Goal: Check status: Check status

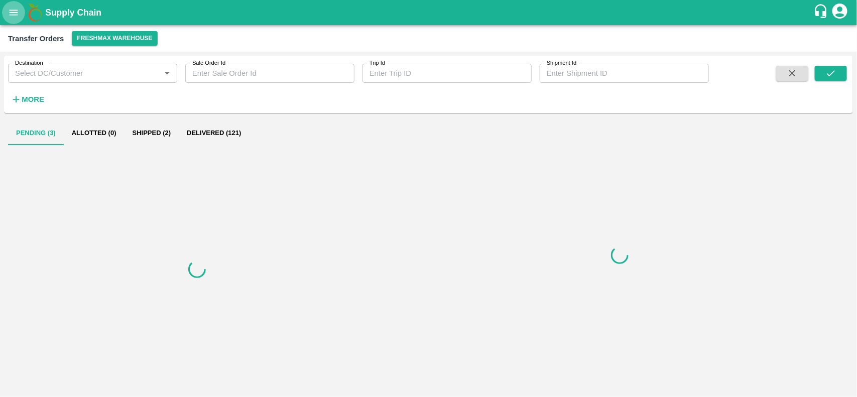
click at [11, 17] on icon "open drawer" at bounding box center [13, 12] width 11 height 11
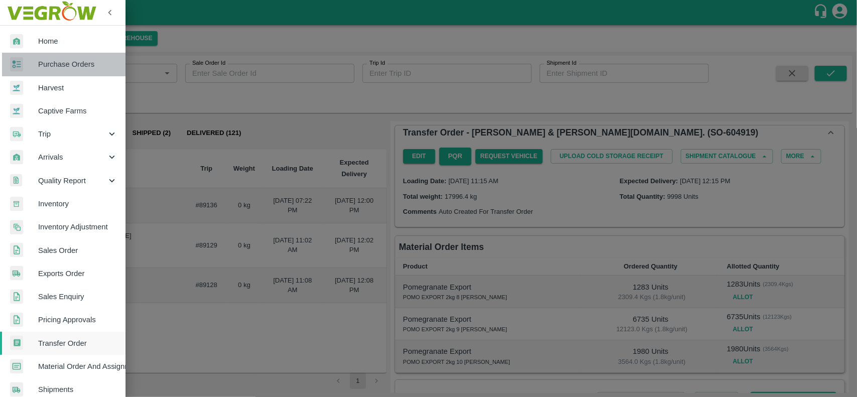
click at [81, 73] on link "Purchase Orders" at bounding box center [63, 64] width 126 height 23
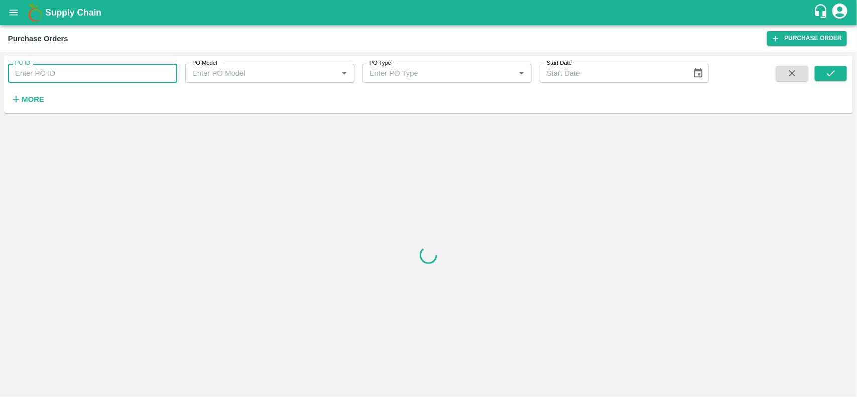
click at [74, 78] on input "PO ID" at bounding box center [92, 73] width 169 height 19
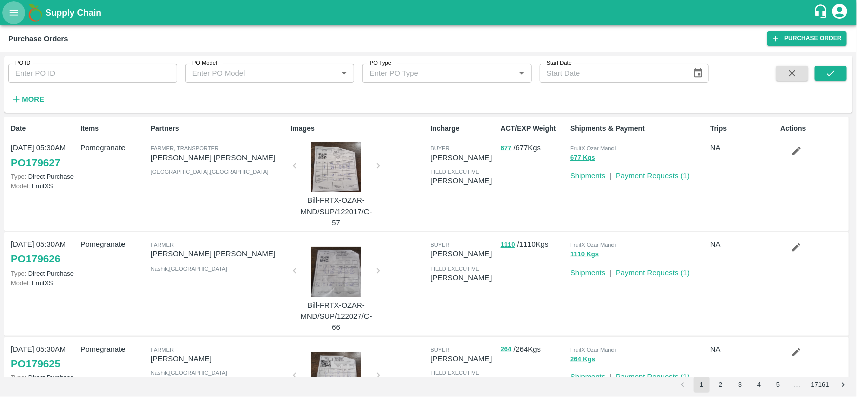
click at [15, 11] on icon "open drawer" at bounding box center [14, 13] width 9 height 6
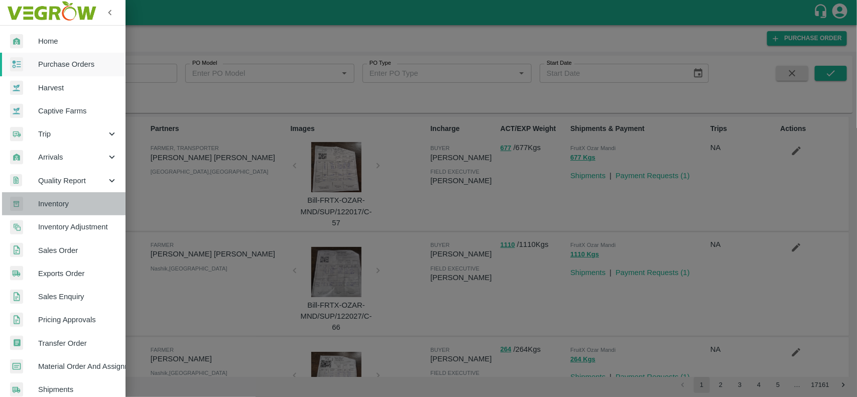
click at [68, 208] on span "Inventory" at bounding box center [77, 203] width 79 height 11
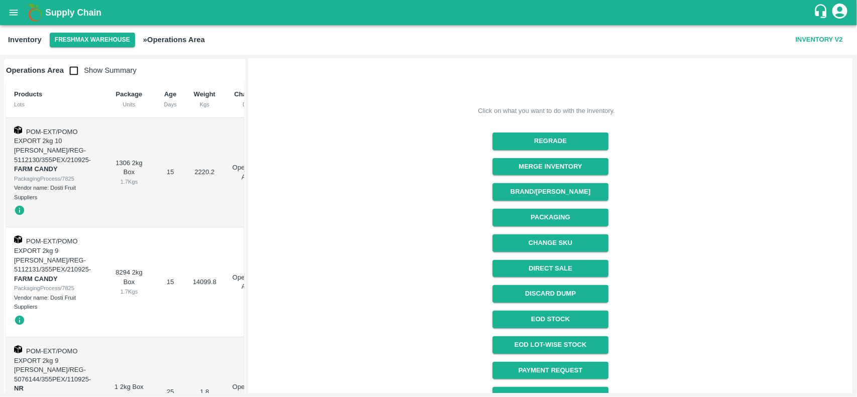
scroll to position [127, 0]
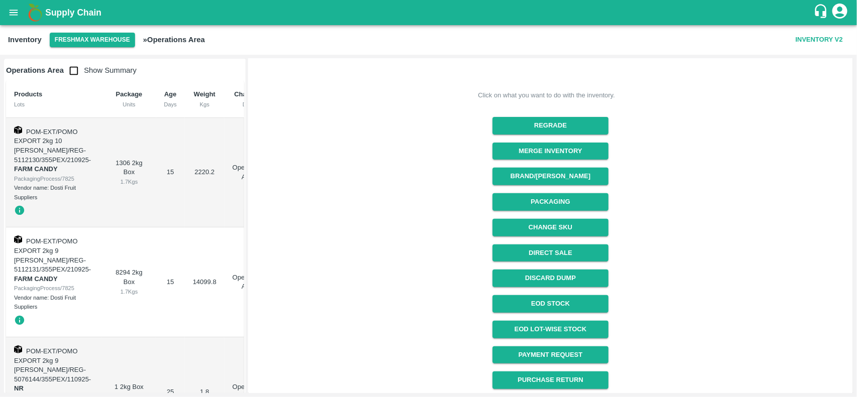
click at [851, 62] on div "Arrived but not unloaded deliveries DLVR/FRES/139955 0 Kgs Click on what you wa…" at bounding box center [550, 163] width 605 height 462
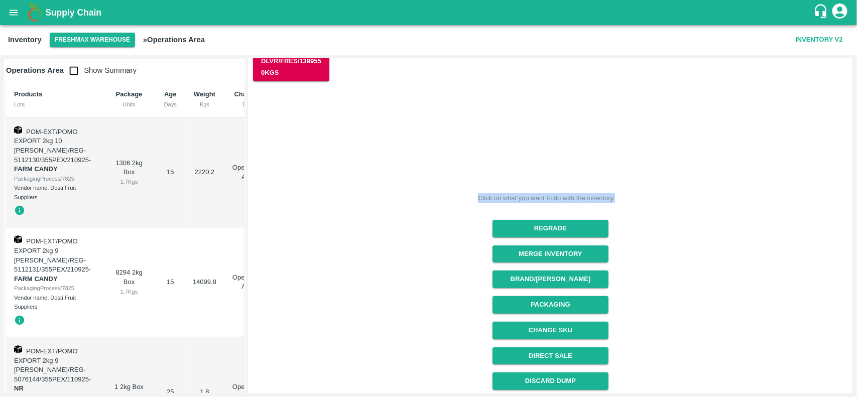
scroll to position [0, 0]
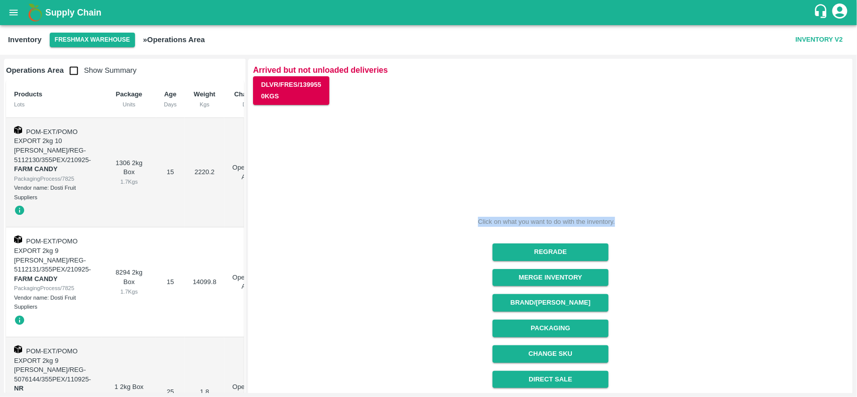
click at [752, 147] on div "Click on what you want to do with the inventory. Regrade Merge Inventory Brand/…" at bounding box center [546, 307] width 603 height 418
drag, startPoint x: 854, startPoint y: 126, endPoint x: 842, endPoint y: 198, distance: 73.7
drag, startPoint x: 842, startPoint y: 198, endPoint x: 544, endPoint y: 131, distance: 306.0
click at [544, 131] on div "Click on what you want to do with the inventory. Regrade Merge Inventory Brand/…" at bounding box center [546, 307] width 603 height 418
drag, startPoint x: 244, startPoint y: 111, endPoint x: 250, endPoint y: 151, distance: 40.6
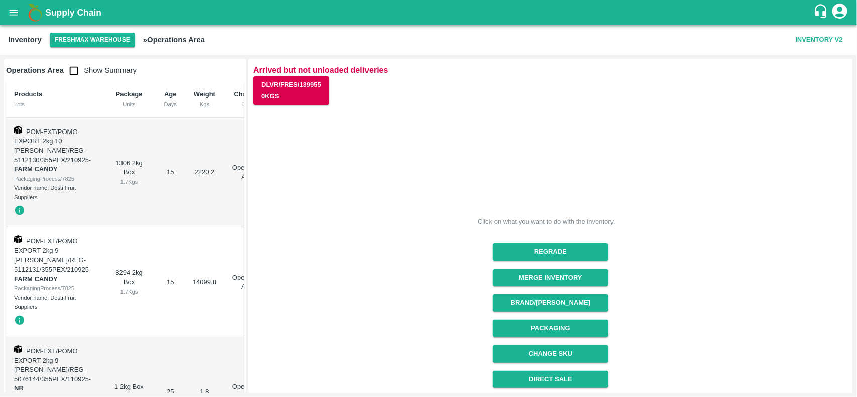
drag, startPoint x: 250, startPoint y: 151, endPoint x: 490, endPoint y: 123, distance: 241.2
click at [490, 123] on div "Click on what you want to do with the inventory. Regrade Merge Inventory Brand/…" at bounding box center [546, 307] width 603 height 418
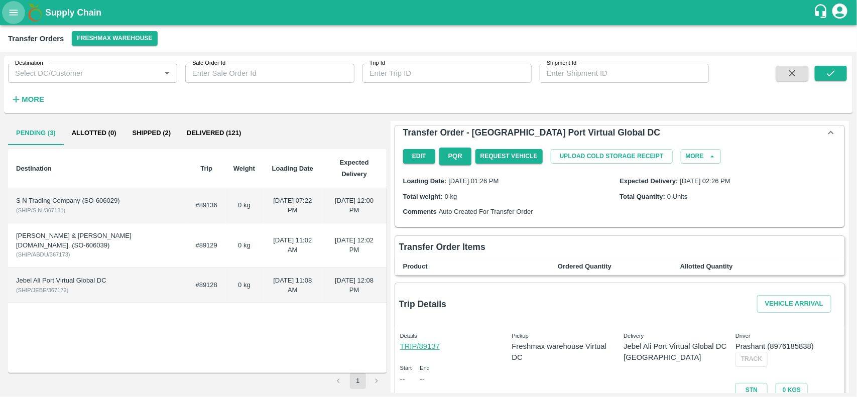
click at [3, 14] on button "open drawer" at bounding box center [13, 12] width 23 height 23
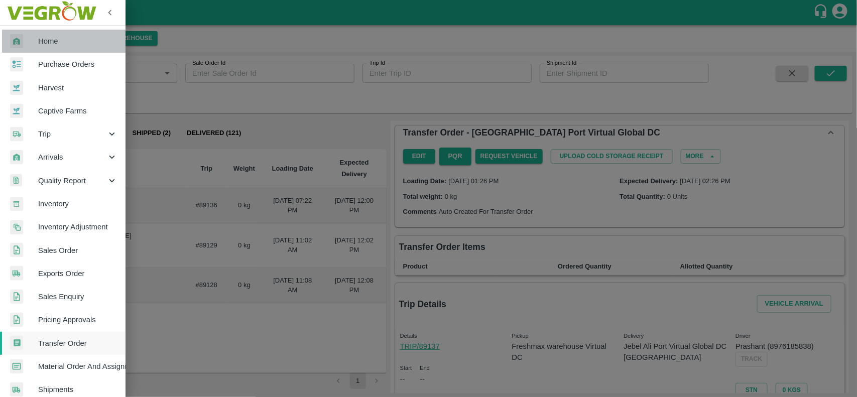
click at [86, 49] on link "Home" at bounding box center [63, 41] width 126 height 23
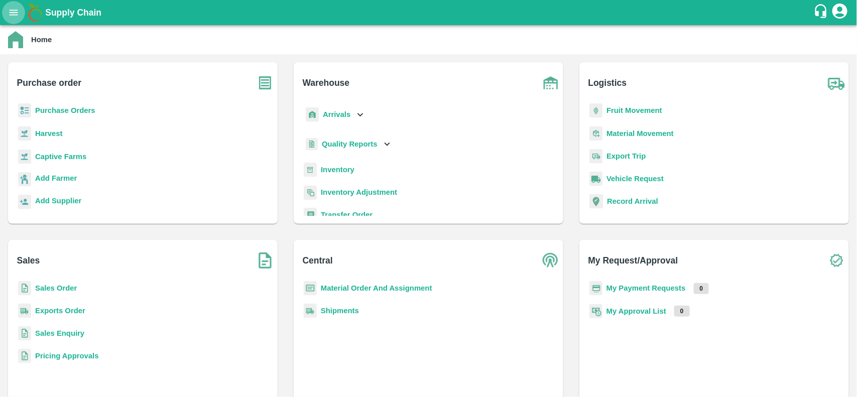
click at [14, 13] on icon "open drawer" at bounding box center [13, 12] width 11 height 11
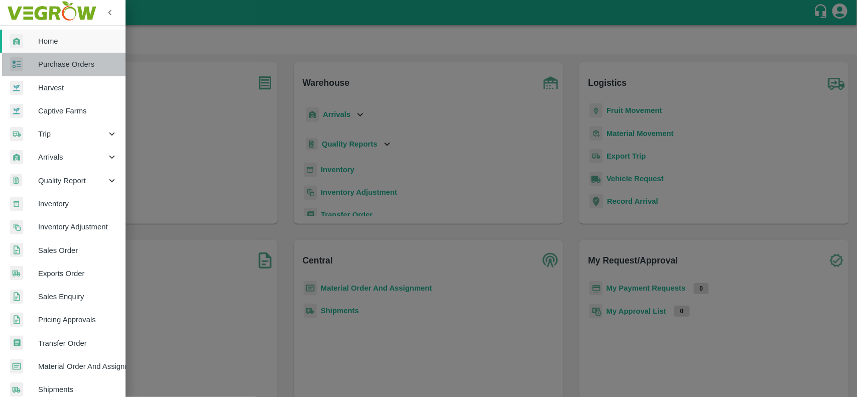
click at [83, 71] on link "Purchase Orders" at bounding box center [63, 64] width 126 height 23
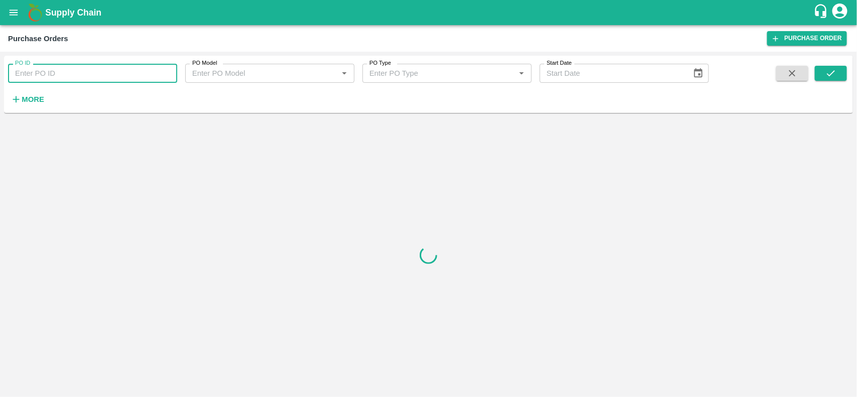
click at [91, 72] on input "PO ID" at bounding box center [92, 73] width 169 height 19
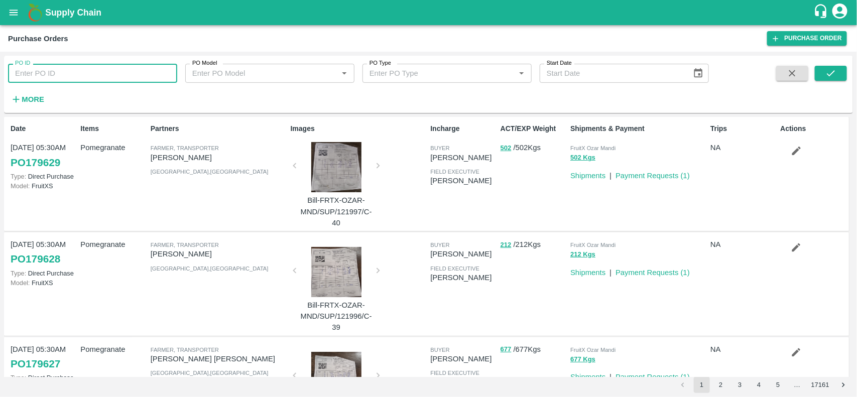
click at [62, 66] on input "PO ID" at bounding box center [92, 73] width 169 height 19
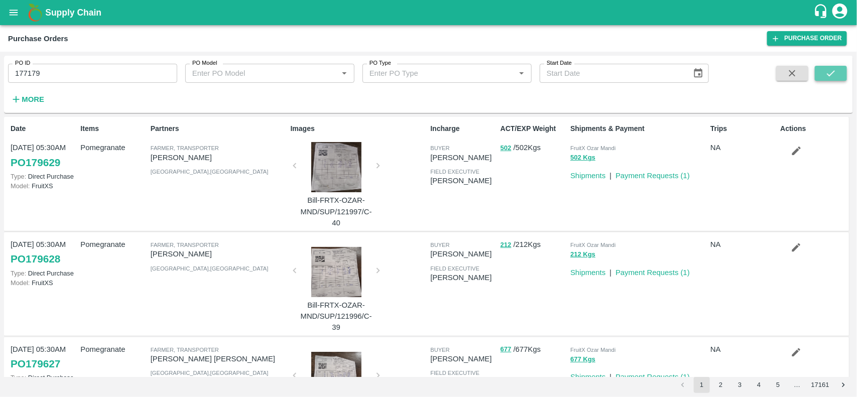
click at [842, 73] on button "submit" at bounding box center [831, 73] width 32 height 15
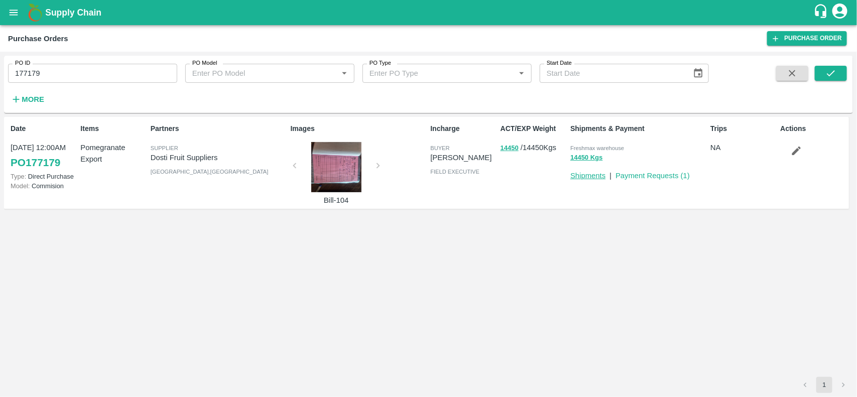
click at [586, 174] on link "Shipments" at bounding box center [588, 176] width 35 height 8
click at [66, 74] on input "177179" at bounding box center [92, 73] width 169 height 19
click at [824, 78] on button "submit" at bounding box center [831, 73] width 32 height 15
click at [588, 156] on button "14450 Kgs" at bounding box center [587, 158] width 32 height 12
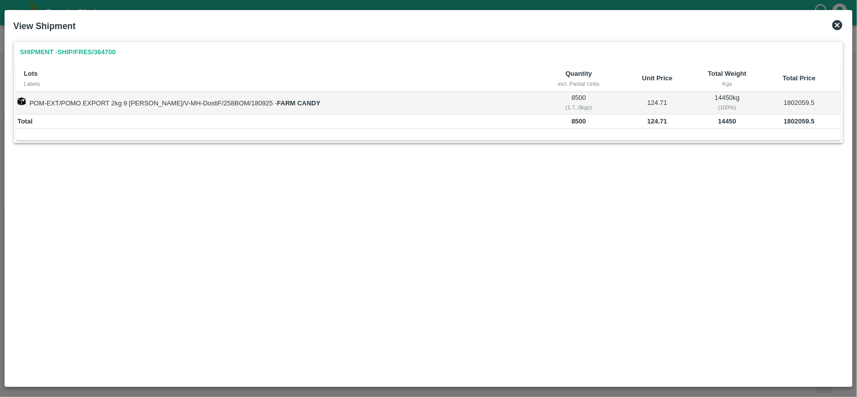
click at [837, 23] on icon at bounding box center [838, 25] width 10 height 10
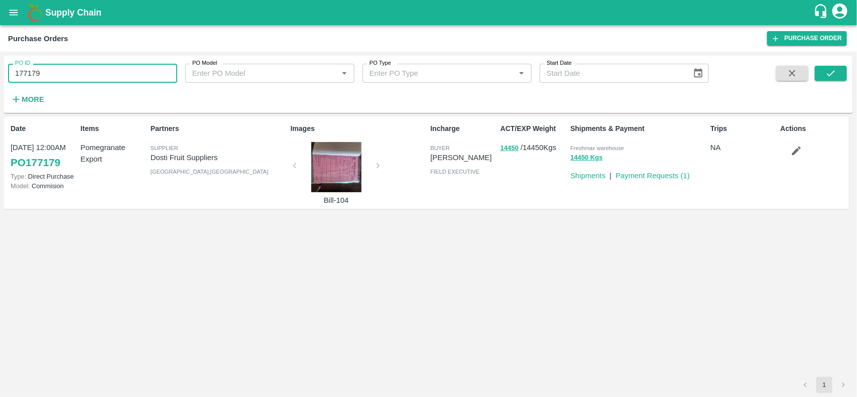
click at [78, 77] on input "177179" at bounding box center [92, 73] width 169 height 19
type input "1"
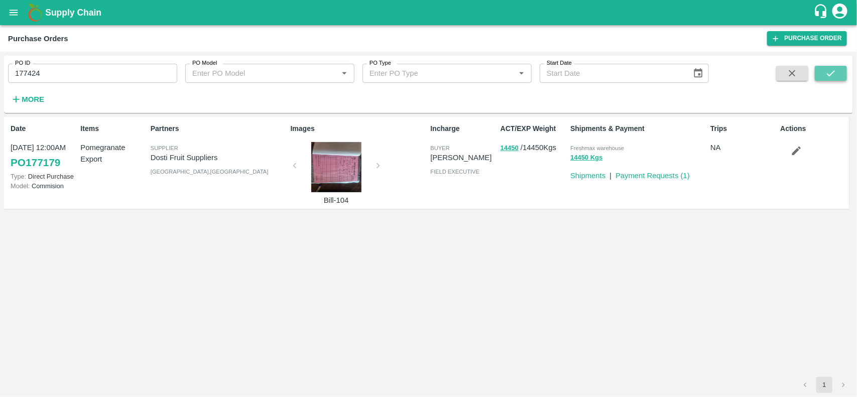
click at [829, 74] on icon "submit" at bounding box center [831, 73] width 8 height 6
click at [582, 157] on button "963 Kgs" at bounding box center [583, 158] width 25 height 12
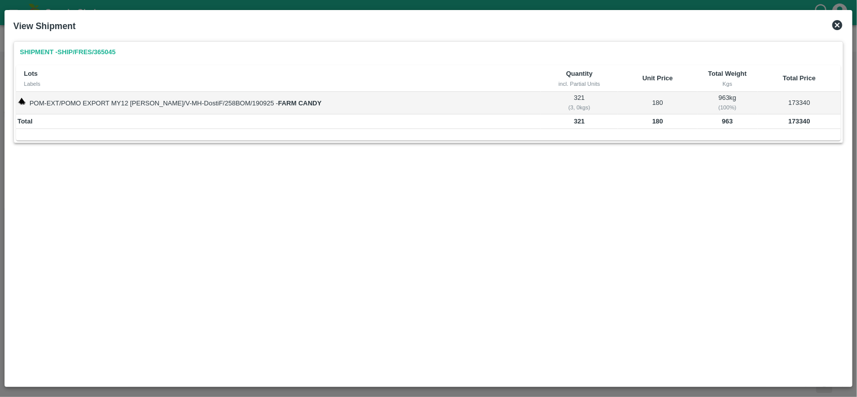
click at [840, 25] on icon at bounding box center [838, 25] width 10 height 10
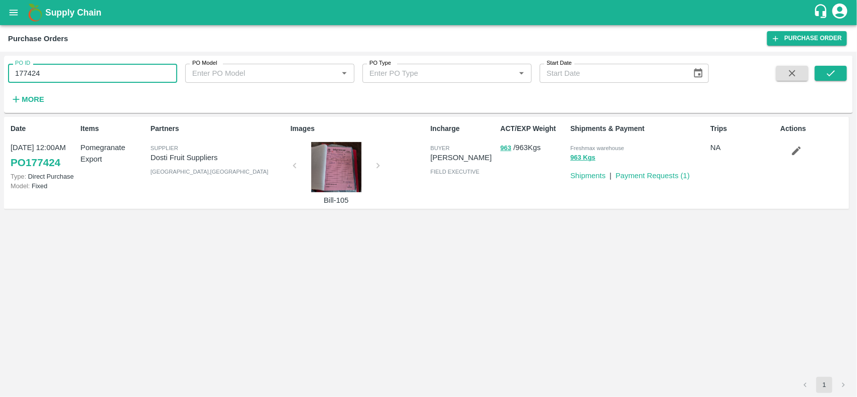
click at [84, 67] on input "177424" at bounding box center [92, 73] width 169 height 19
type input "177425"
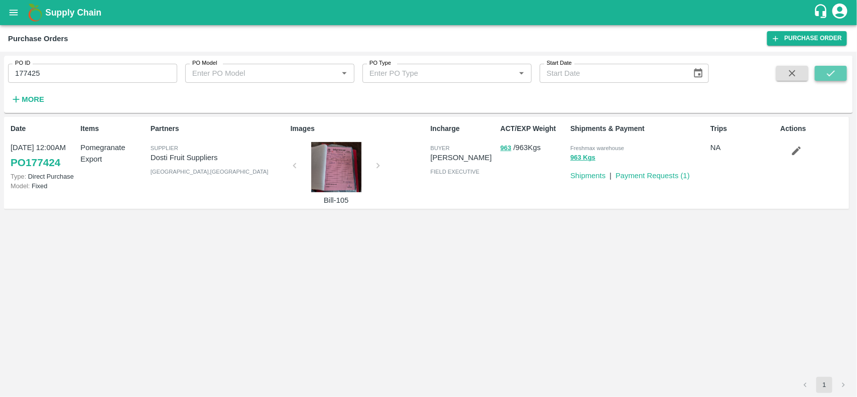
click at [837, 76] on button "submit" at bounding box center [831, 73] width 32 height 15
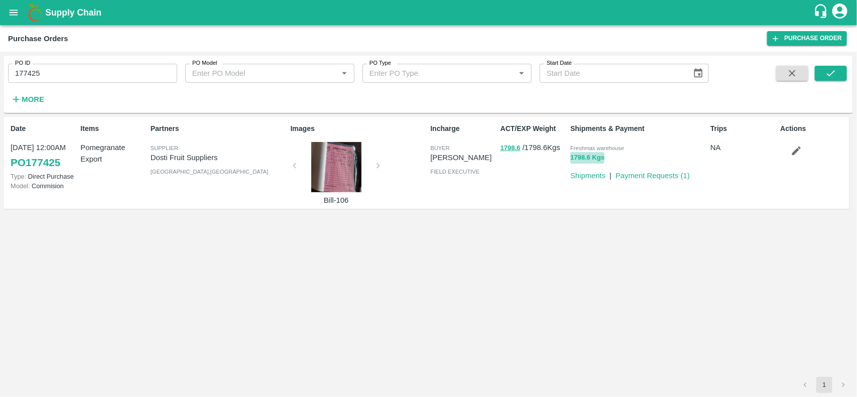
click at [576, 159] on button "1798.6 Kgs" at bounding box center [588, 158] width 34 height 12
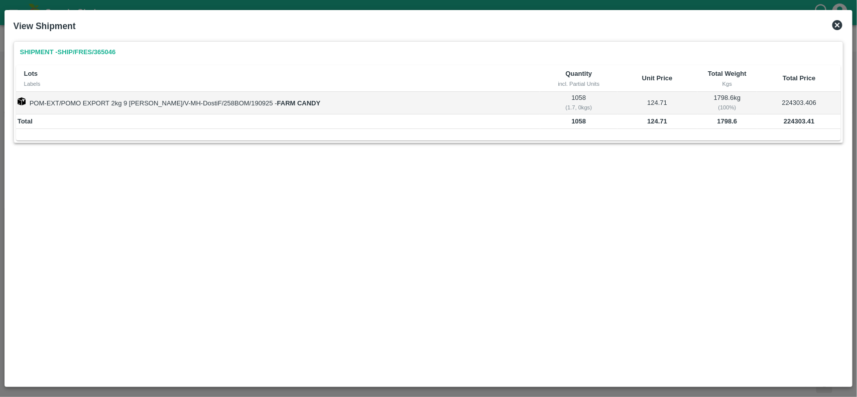
click at [839, 26] on icon at bounding box center [838, 25] width 12 height 12
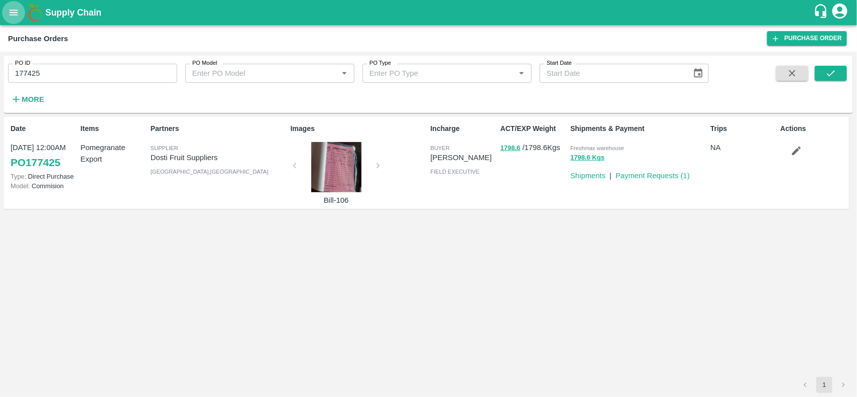
click at [13, 16] on icon "open drawer" at bounding box center [13, 12] width 11 height 11
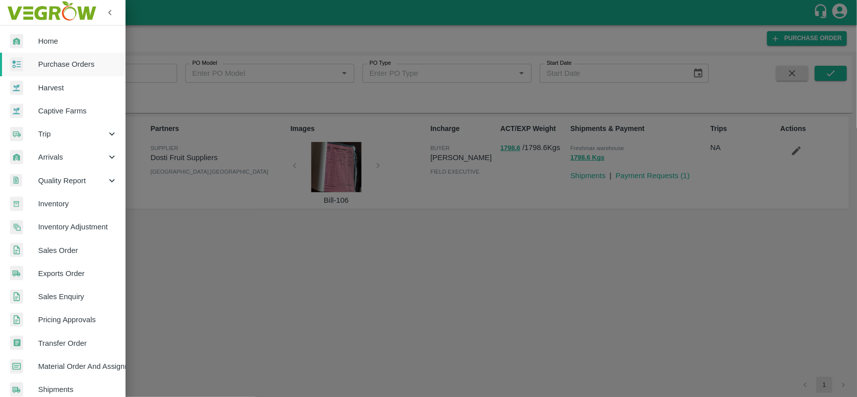
click at [149, 253] on div at bounding box center [428, 198] width 857 height 397
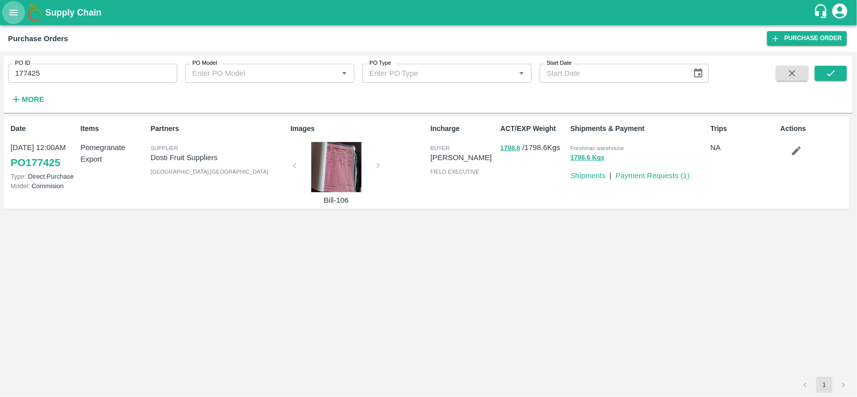
click at [14, 13] on icon "open drawer" at bounding box center [13, 12] width 11 height 11
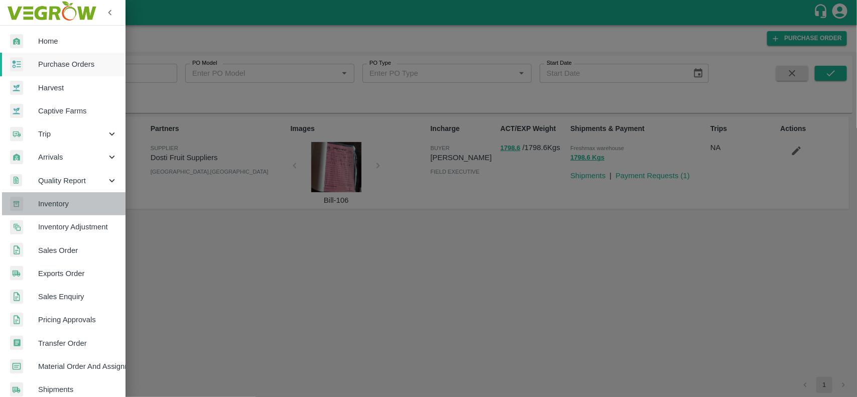
click at [72, 201] on span "Inventory" at bounding box center [77, 203] width 79 height 11
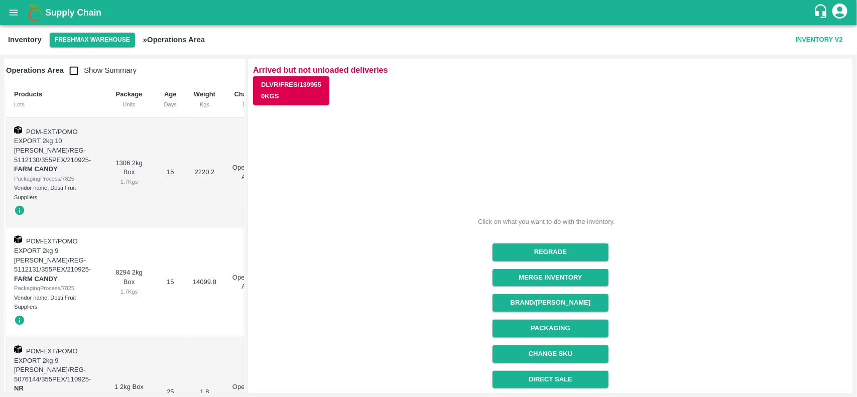
drag, startPoint x: 249, startPoint y: 140, endPoint x: 262, endPoint y: 214, distance: 75.4
click at [262, 214] on div "Click on what you want to do with the inventory. Regrade Merge Inventory Brand/…" at bounding box center [546, 307] width 603 height 418
drag, startPoint x: 244, startPoint y: 176, endPoint x: 256, endPoint y: 44, distance: 133.1
click at [256, 44] on main "Inventory Freshmax warehouse » Operations Area Inventory V2 Operations Area Sho…" at bounding box center [428, 211] width 857 height 372
click at [200, 73] on div "Operations Area Show Summary" at bounding box center [125, 71] width 238 height 20
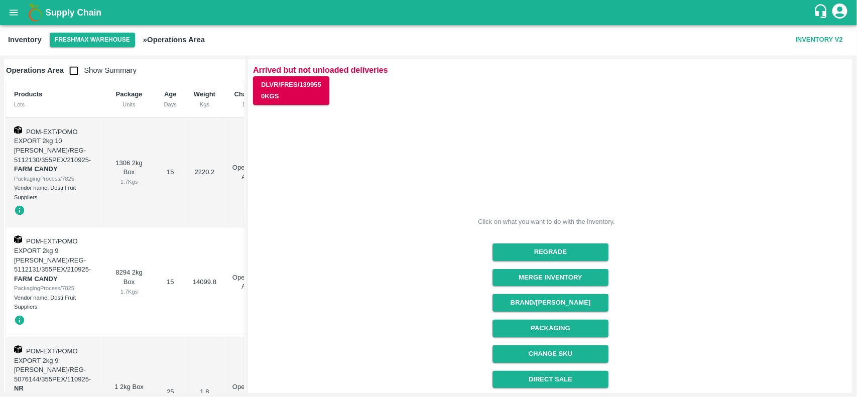
drag, startPoint x: 244, startPoint y: 117, endPoint x: 245, endPoint y: 91, distance: 25.6
drag, startPoint x: 245, startPoint y: 91, endPoint x: 483, endPoint y: 116, distance: 239.3
click at [483, 116] on div "Click on what you want to do with the inventory. Regrade Merge Inventory Brand/…" at bounding box center [546, 307] width 603 height 418
